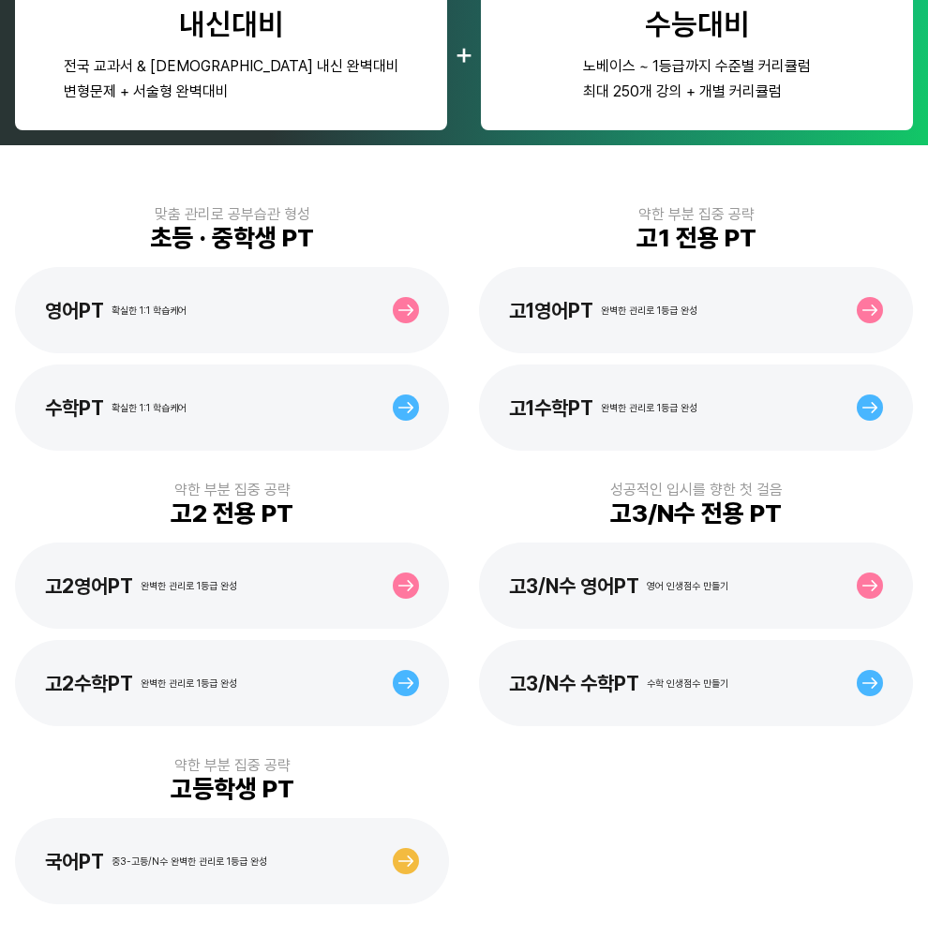
scroll to position [274, 0]
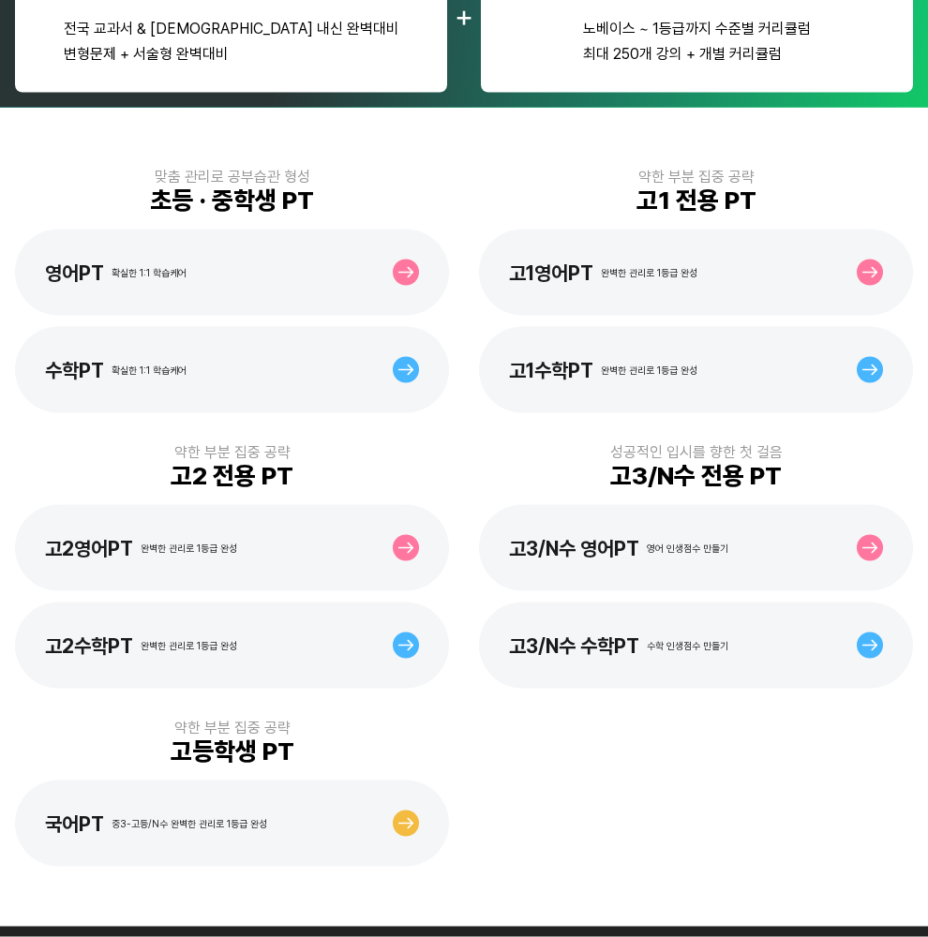
click at [798, 372] on div "고1수학PT 완벽한 관리로 1등급 완성" at bounding box center [696, 370] width 434 height 86
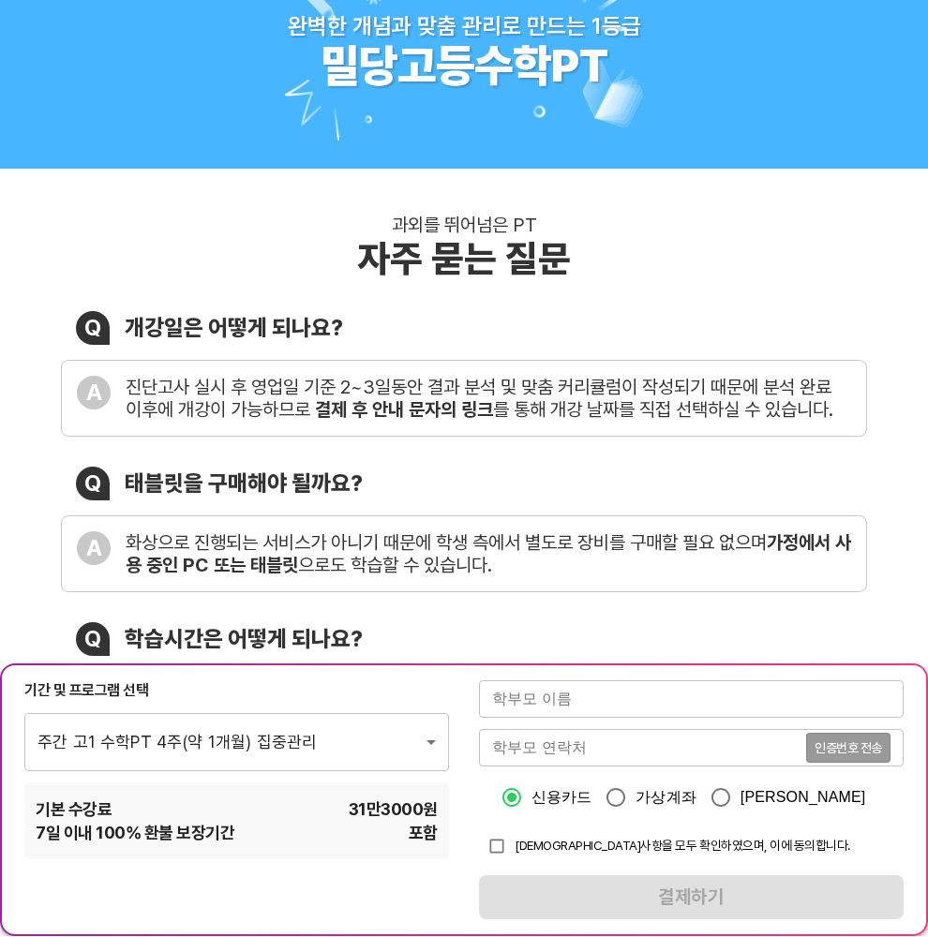
scroll to position [61, 0]
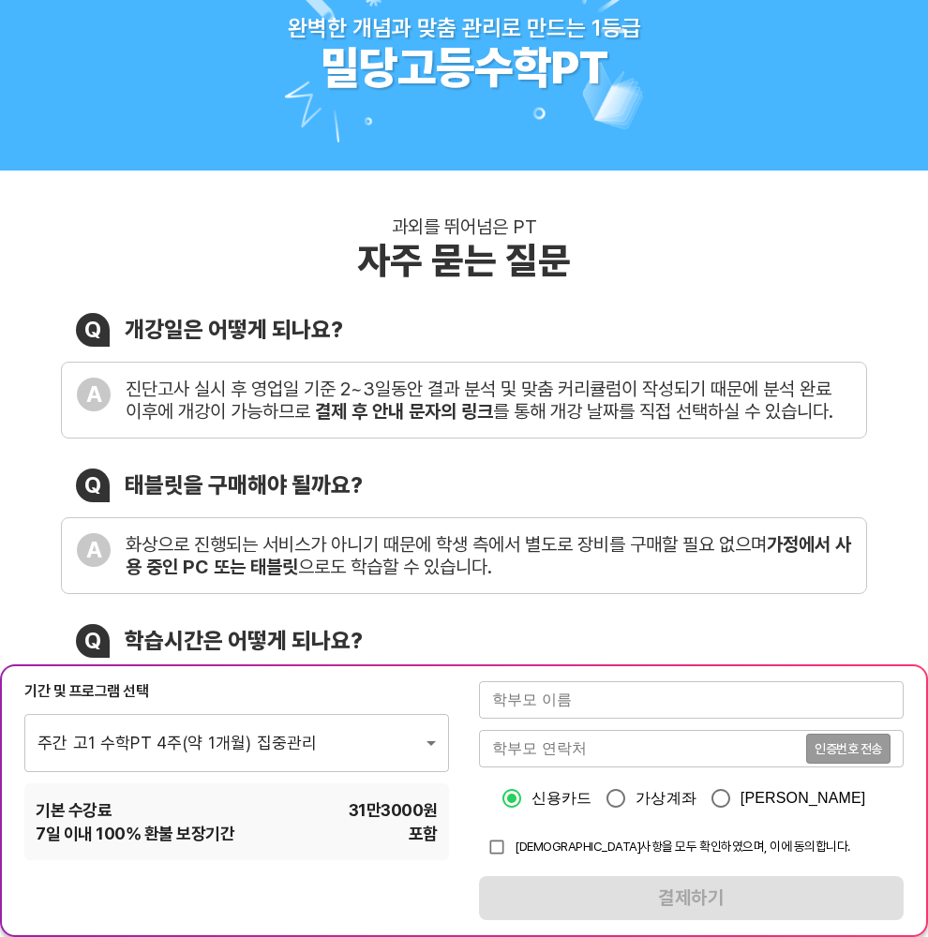
click at [656, 703] on input "text" at bounding box center [691, 699] width 425 height 37
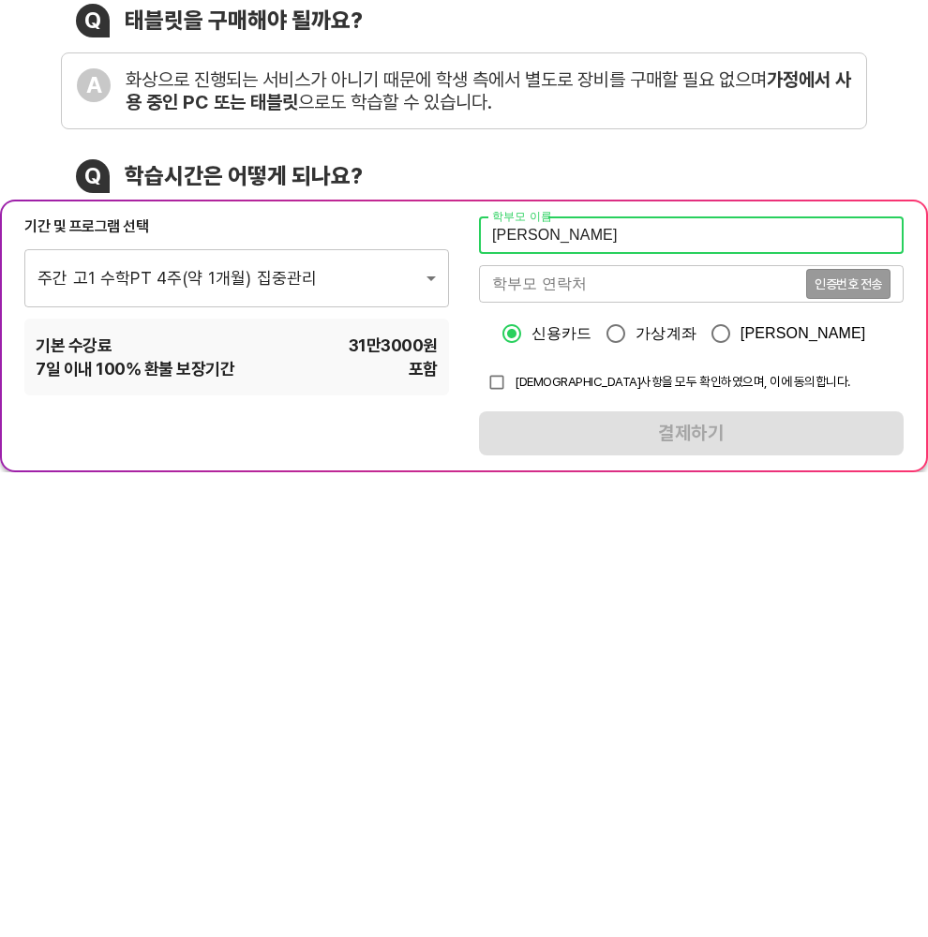
type input "박혜리"
click at [684, 730] on input "tel" at bounding box center [642, 748] width 327 height 37
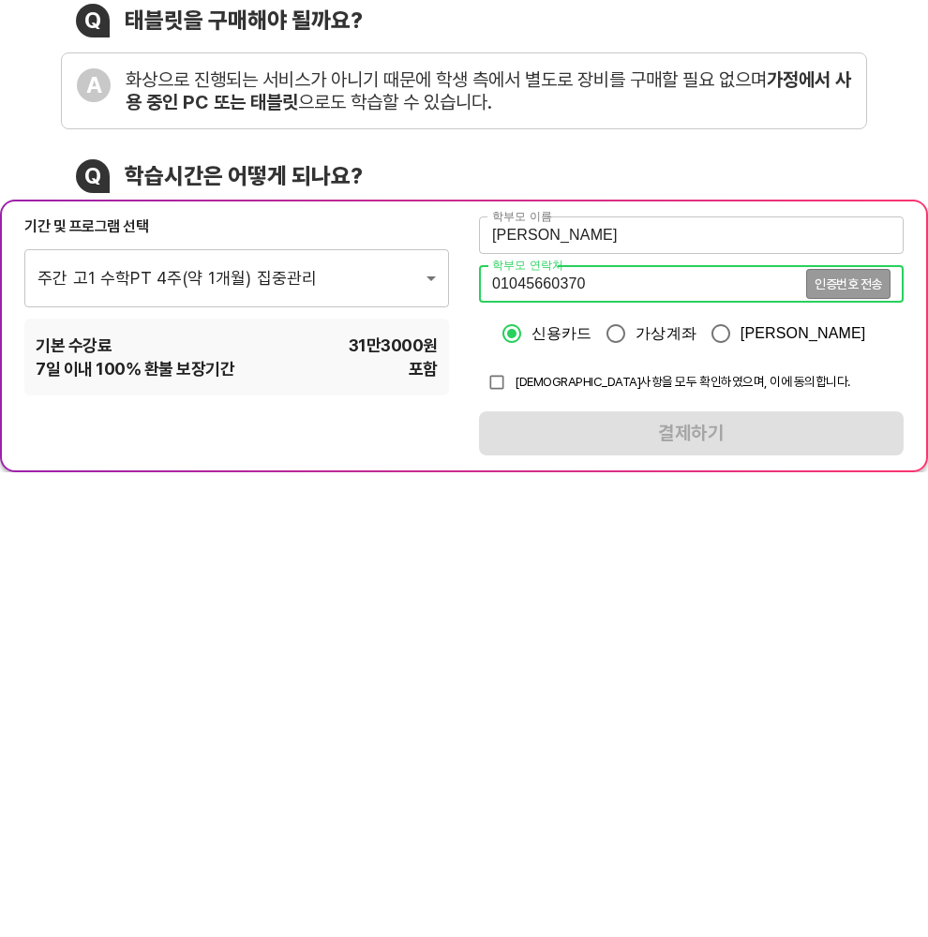
type input "01045660370"
click at [863, 742] on span "인증번호 전송" at bounding box center [848, 748] width 67 height 13
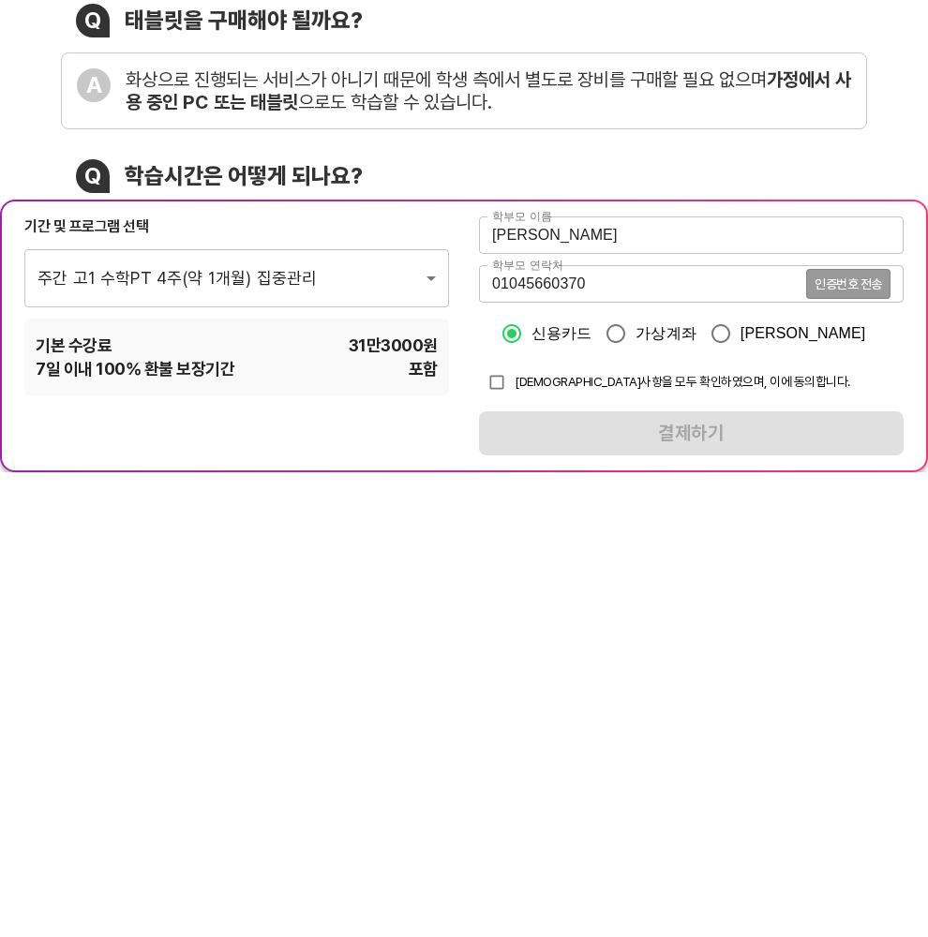
scroll to position [526, 0]
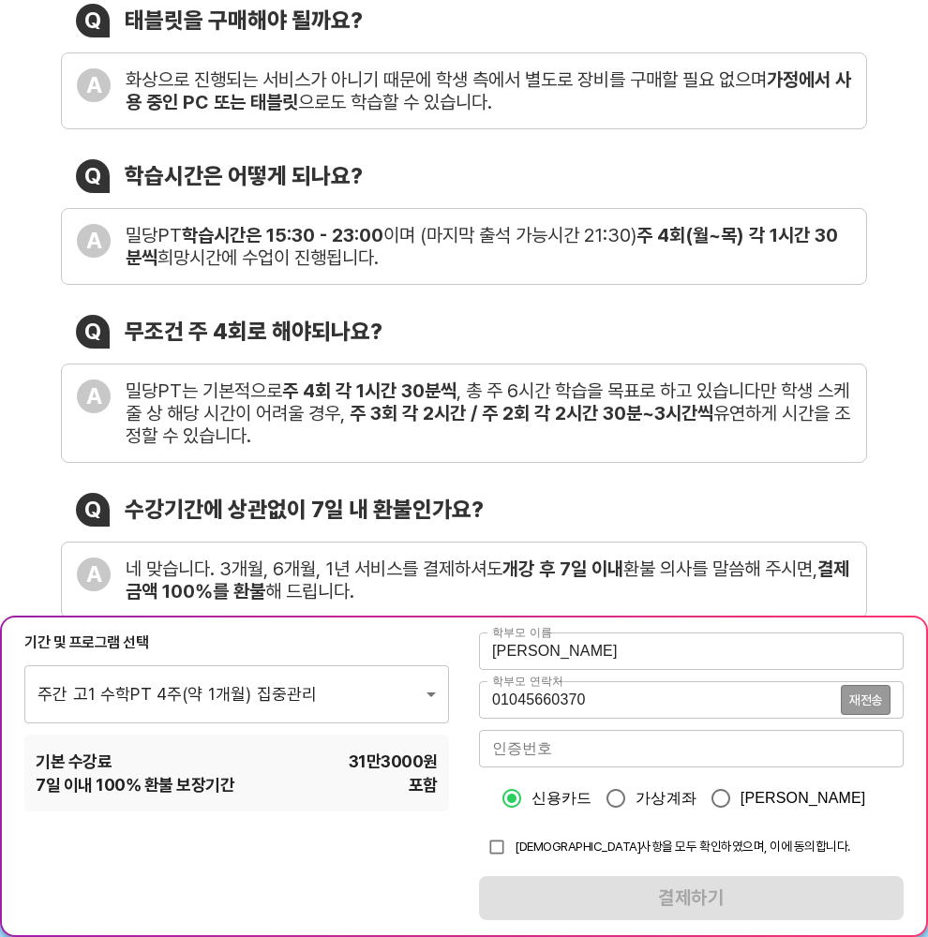
click at [652, 756] on input "number" at bounding box center [691, 748] width 425 height 37
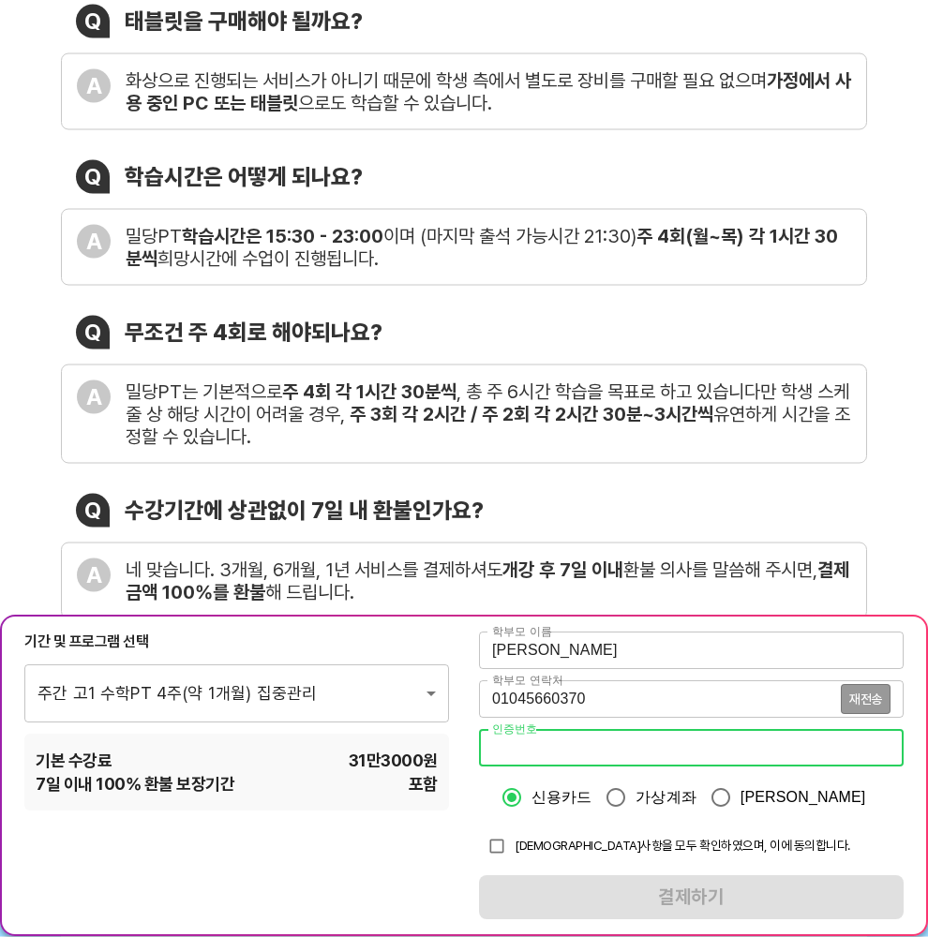
scroll to position [573, 0]
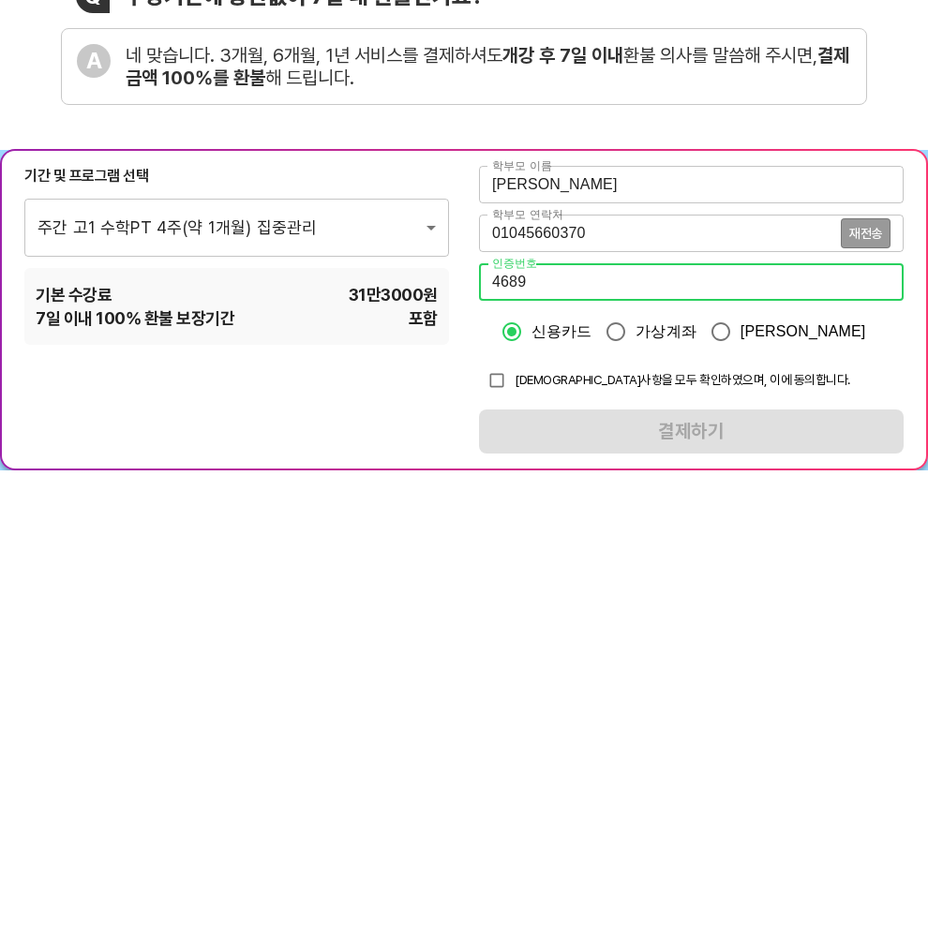
type input "4689"
click at [593, 820] on span "[DEMOGRAPHIC_DATA]사항을 모두 확인하였으며, 이에 동의합니다." at bounding box center [683, 846] width 336 height 15
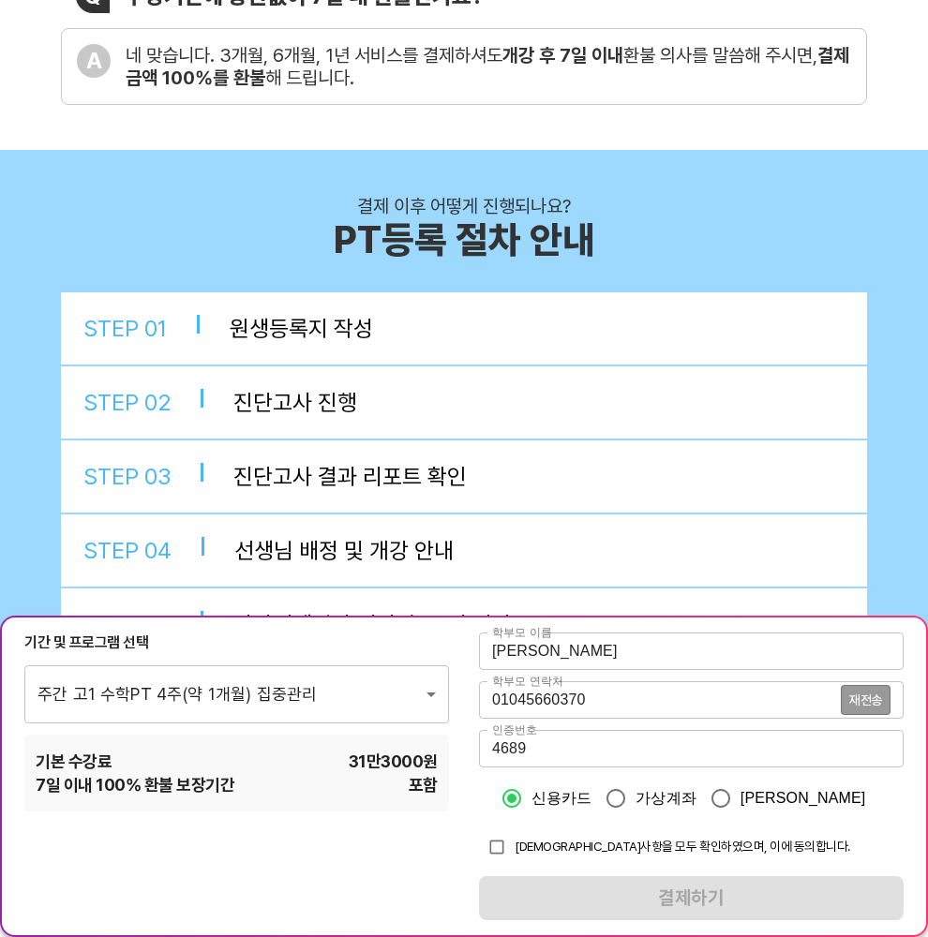
click at [513, 820] on input "checkbox" at bounding box center [497, 848] width 36 height 36
checkbox input "true"
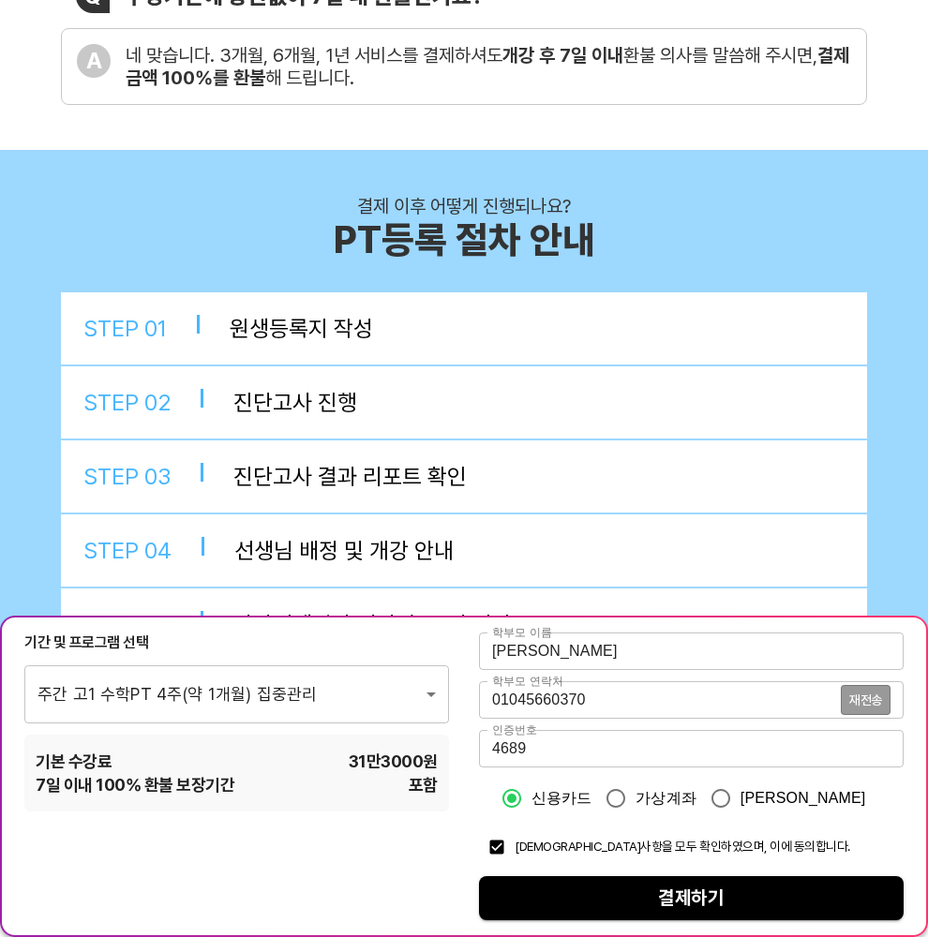
click at [641, 820] on span "결제하기" at bounding box center [691, 898] width 395 height 33
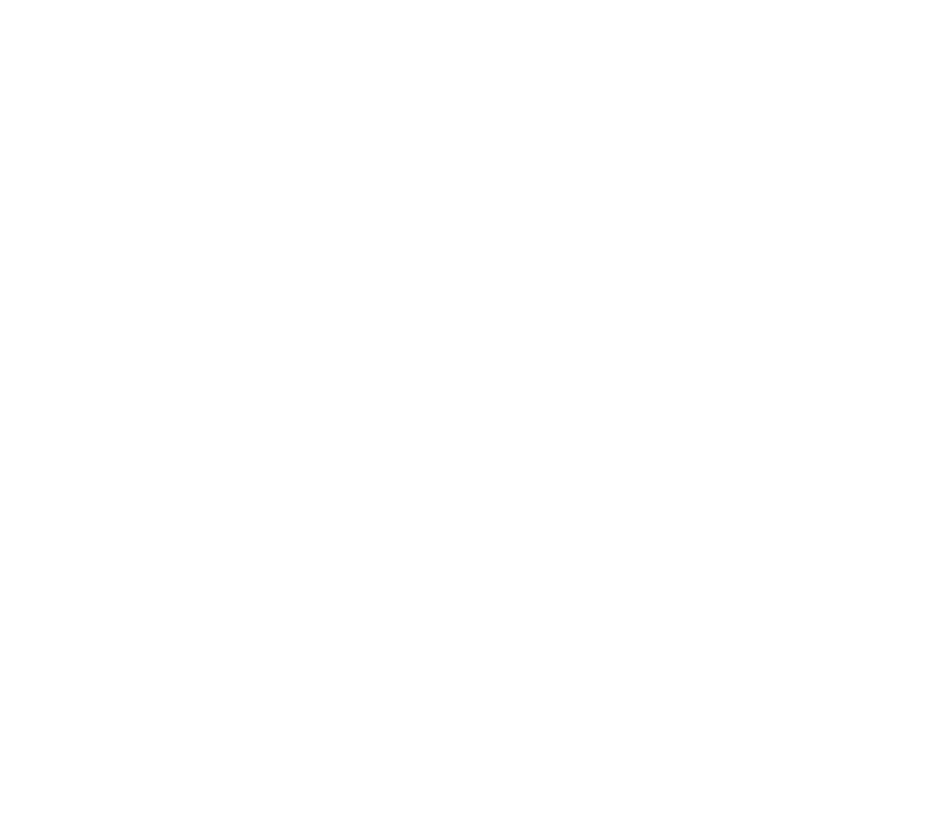
scroll to position [0, 0]
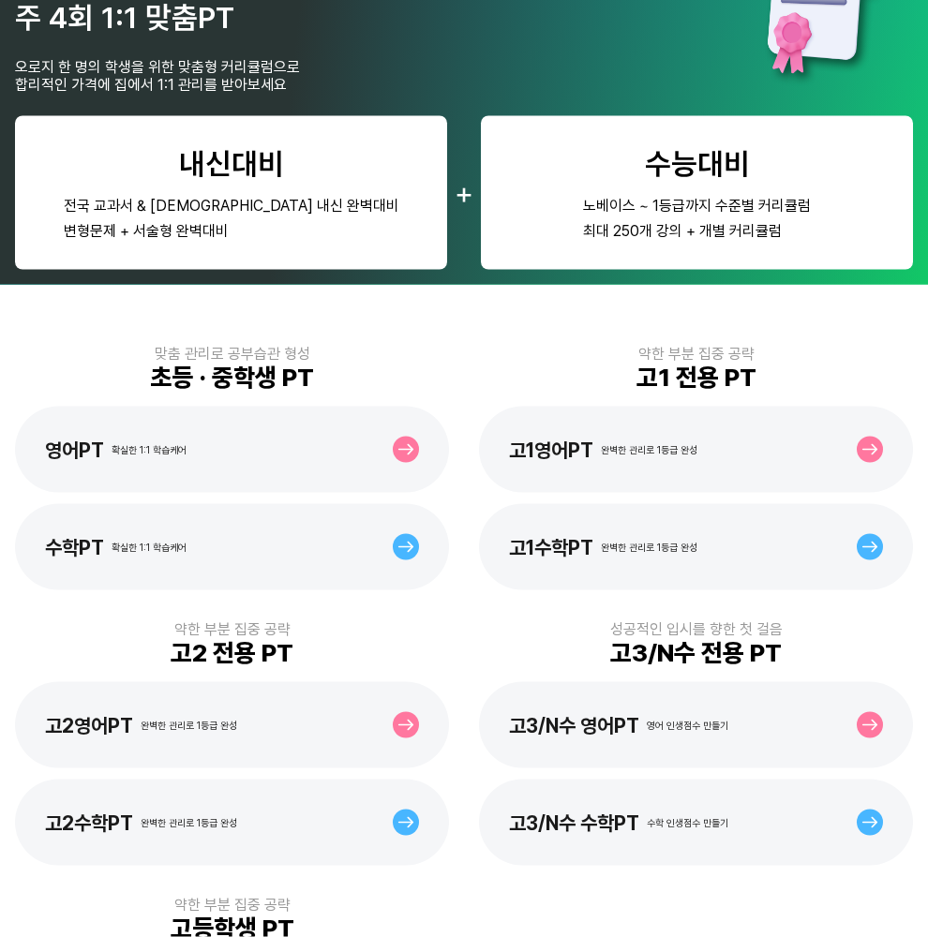
scroll to position [98, 0]
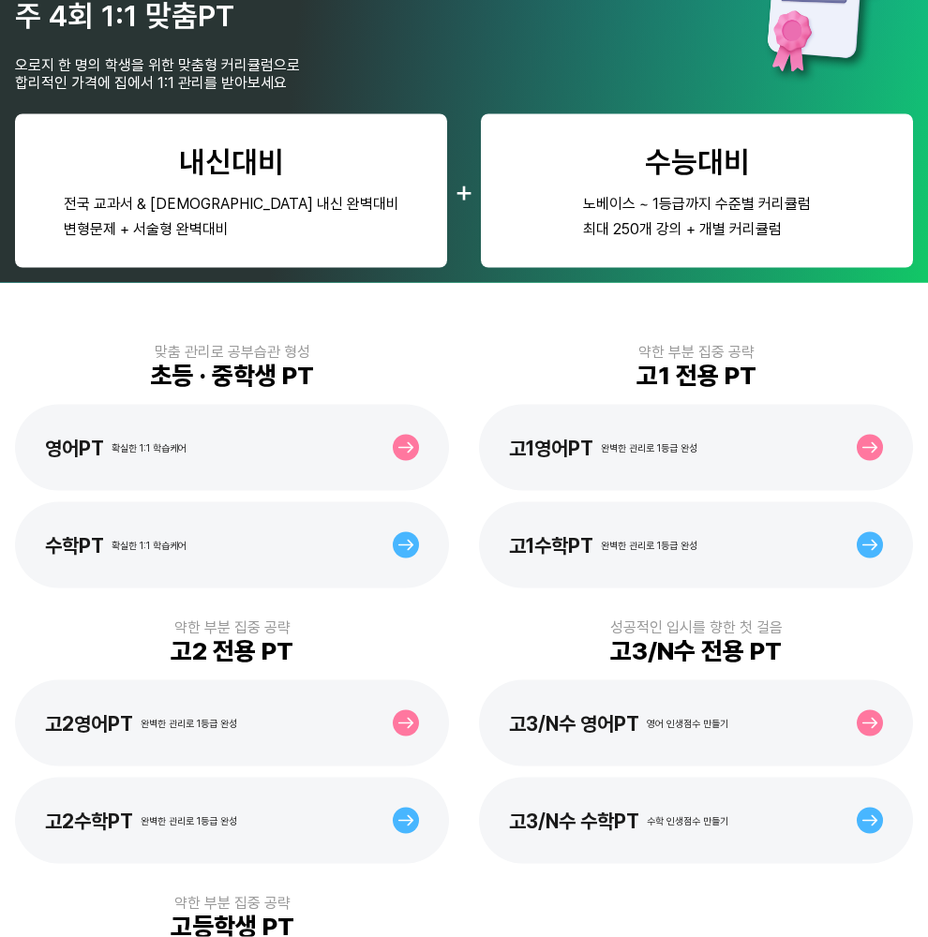
click at [847, 546] on div "고1수학PT 완벽한 관리로 1등급 완성" at bounding box center [696, 545] width 434 height 86
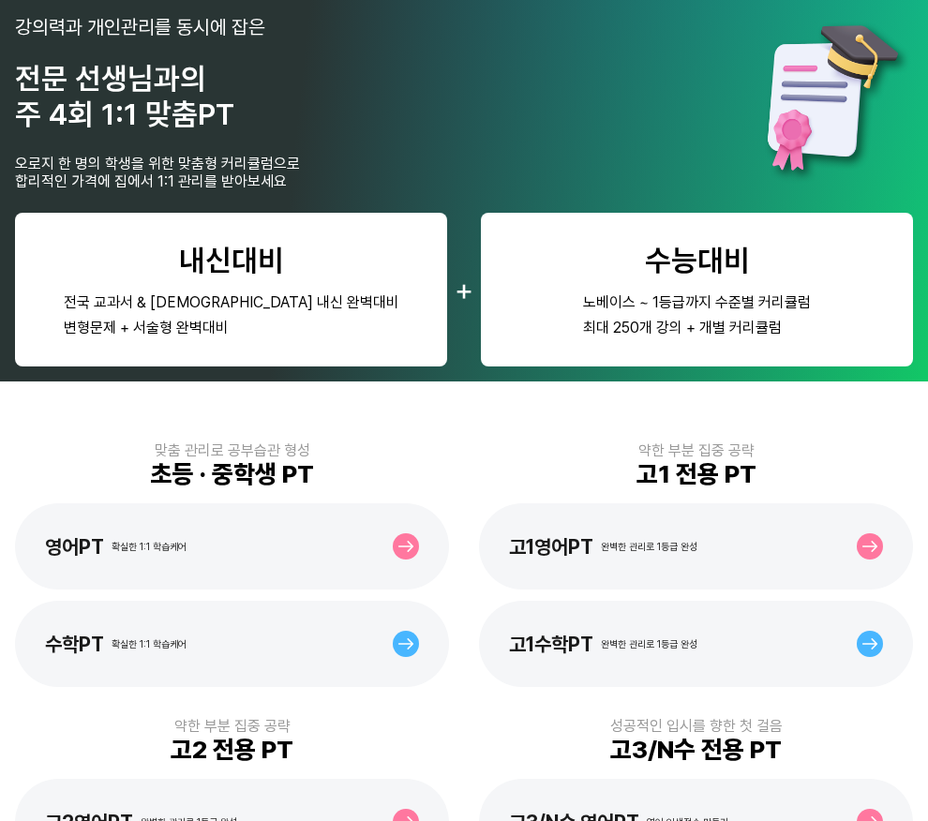
click at [676, 656] on div "고1수학PT 완벽한 관리로 1등급 완성" at bounding box center [603, 644] width 188 height 23
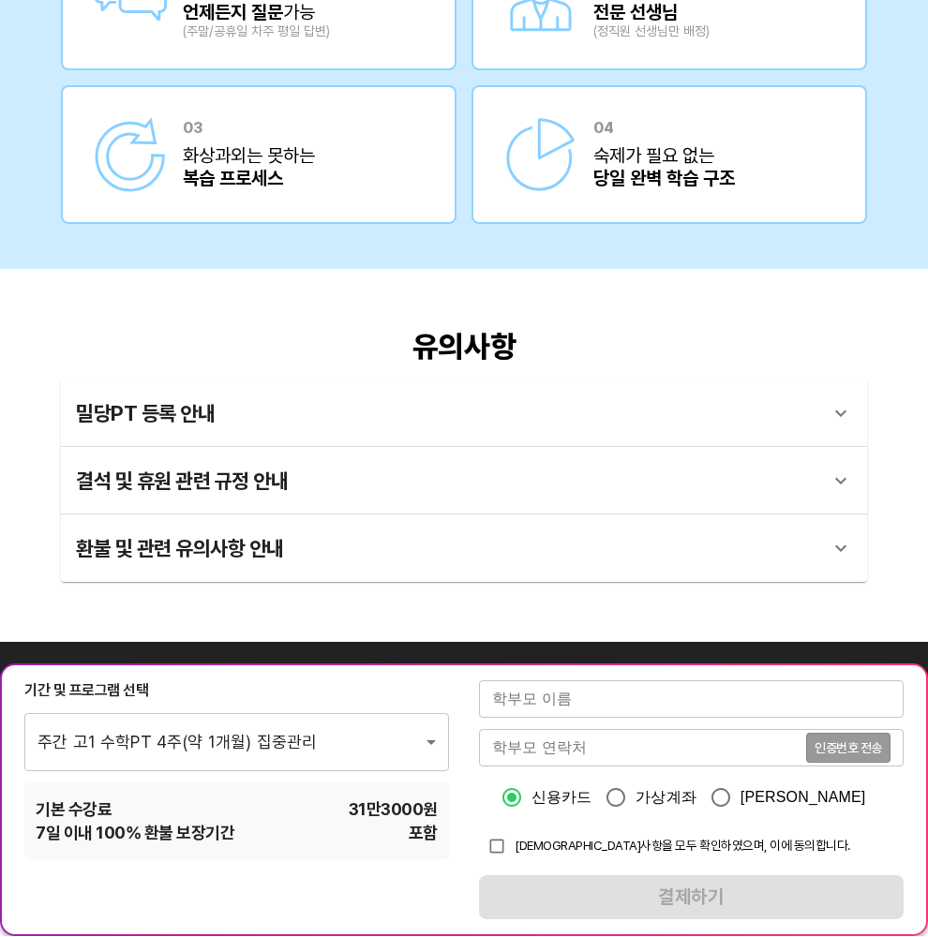
scroll to position [3481, 0]
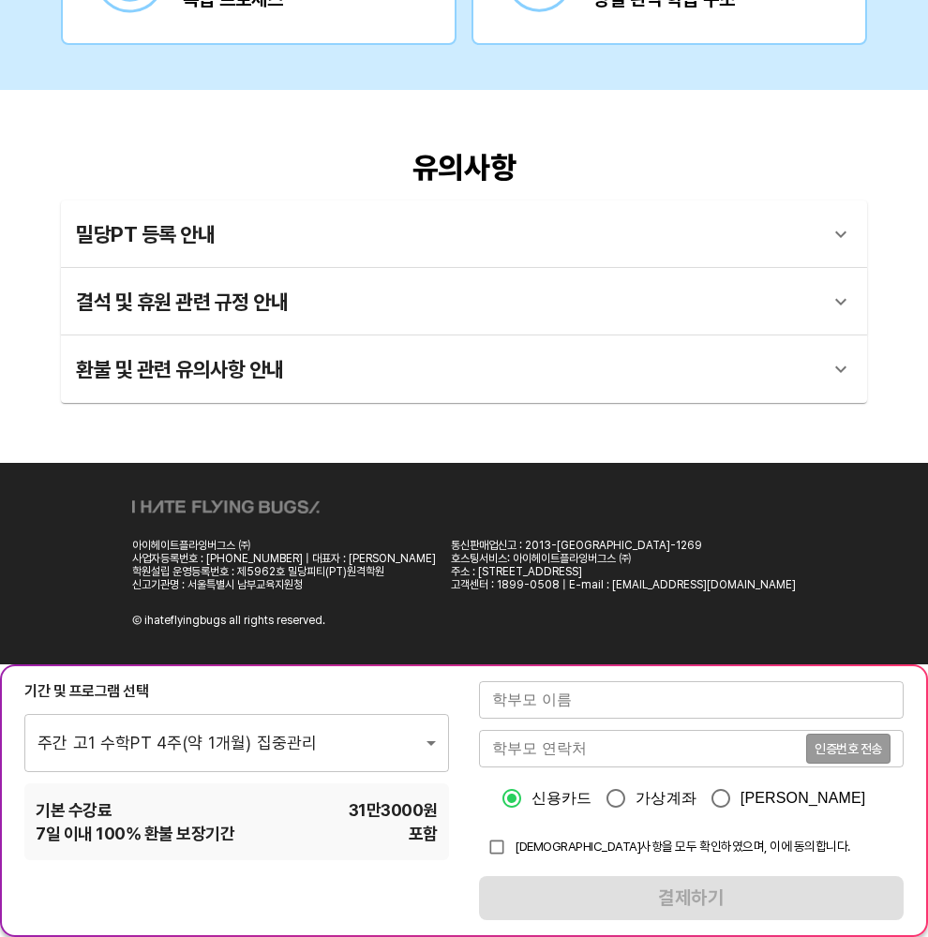
click at [634, 359] on div "환불 및 관련 유의사항 안내" at bounding box center [447, 369] width 742 height 45
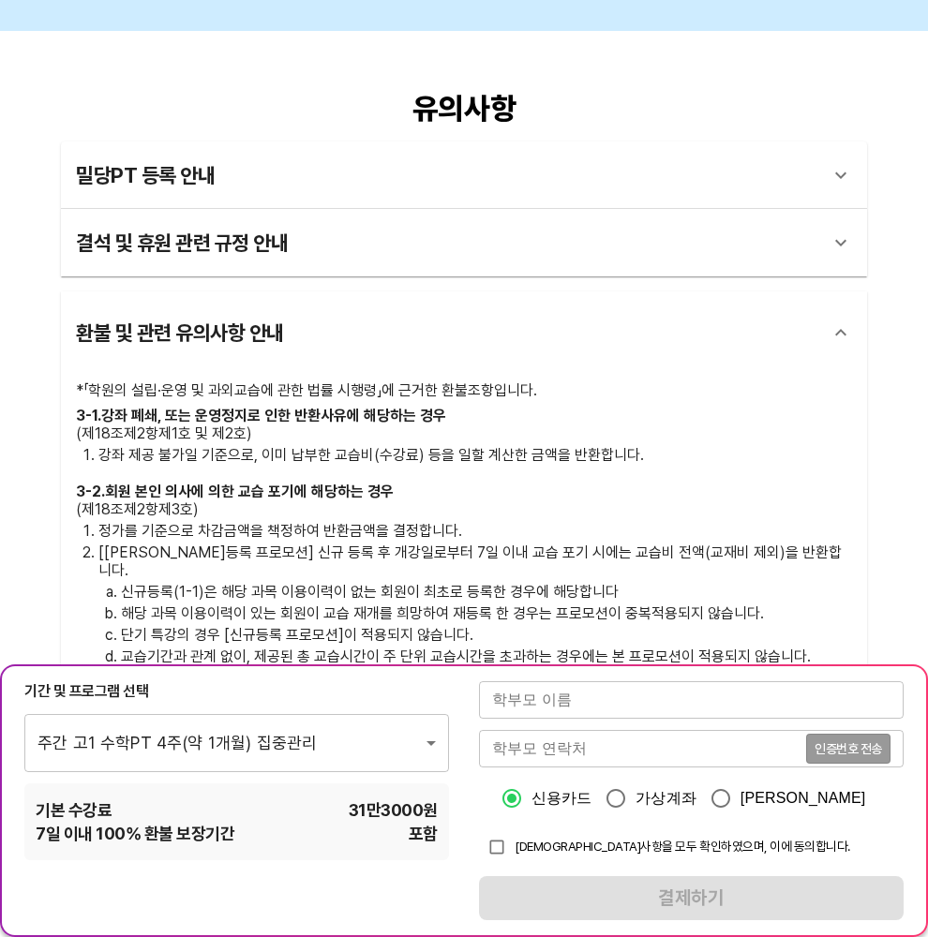
scroll to position [3542, 0]
